Goal: Answer question/provide support: Share knowledge or assist other users

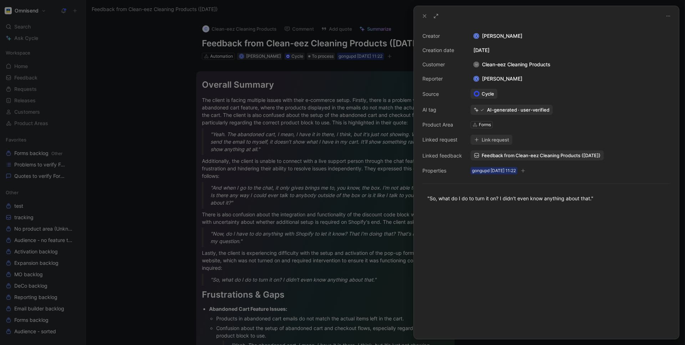
click at [382, 173] on div at bounding box center [342, 172] width 685 height 345
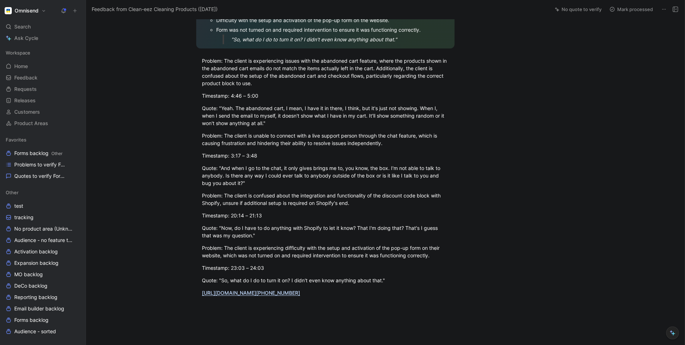
scroll to position [524, 0]
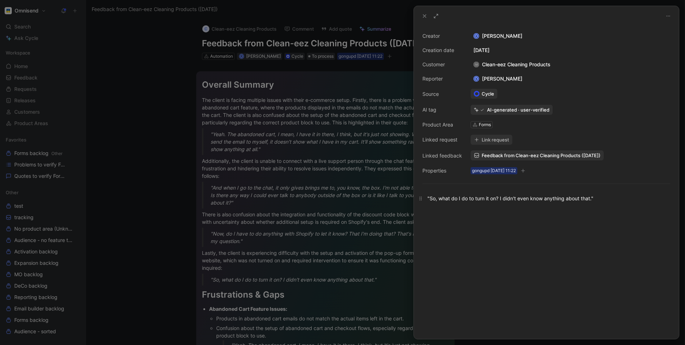
click at [508, 199] on div ""So, what do I do to turn it on? I didn't even know anything about that."" at bounding box center [546, 198] width 238 height 7
drag, startPoint x: 427, startPoint y: 199, endPoint x: 606, endPoint y: 199, distance: 178.7
click at [606, 199] on div ""So, what do I do to turn it on? I didn't even know anything about that."" at bounding box center [546, 198] width 238 height 7
copy div ""So, what do I do to turn it on? I didn't even know anything about that.""
click at [386, 210] on div at bounding box center [342, 172] width 685 height 345
